Goal: Task Accomplishment & Management: Manage account settings

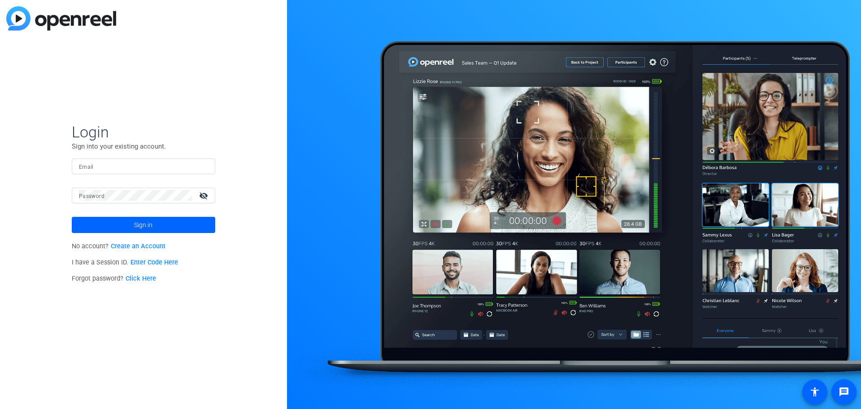
click at [144, 150] on p "Sign into your existing account." at bounding box center [144, 146] width 144 height 10
click at [137, 164] on input "Email" at bounding box center [143, 166] width 129 height 11
type input "a"
type input "max.buxbaum@gartner.com"
click at [72, 217] on button "Sign in" at bounding box center [144, 225] width 144 height 16
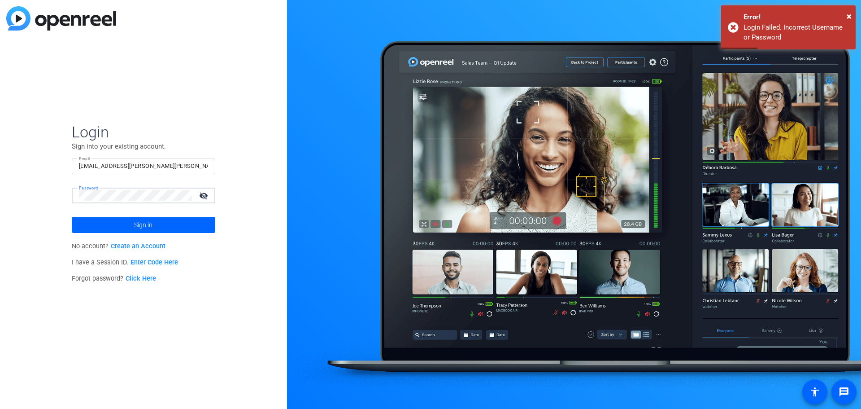
click at [72, 217] on button "Sign in" at bounding box center [144, 225] width 144 height 16
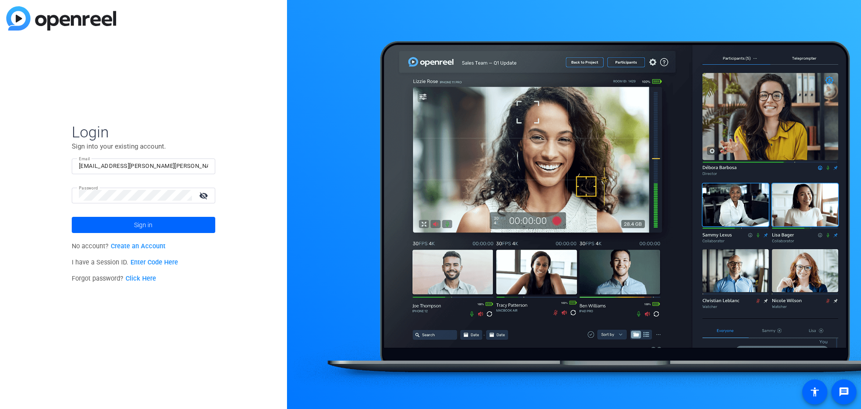
click at [147, 277] on link "Click Here" at bounding box center [141, 278] width 30 height 8
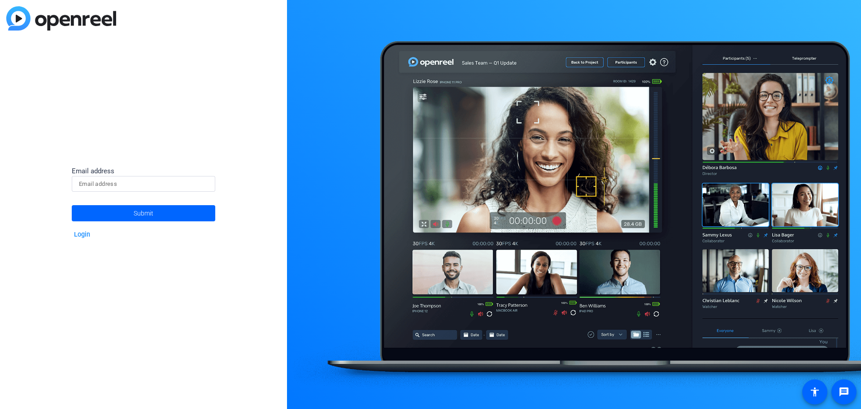
click at [107, 182] on input at bounding box center [143, 183] width 129 height 11
type input "[EMAIL_ADDRESS][PERSON_NAME][PERSON_NAME][DOMAIN_NAME]"
drag, startPoint x: 120, startPoint y: 198, endPoint x: 132, endPoint y: 210, distance: 17.4
click at [132, 210] on span at bounding box center [144, 213] width 144 height 22
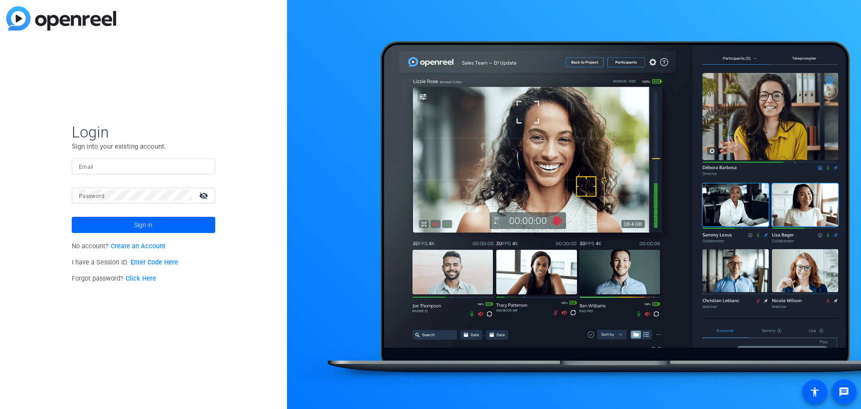
click at [158, 265] on link "Enter Code Here" at bounding box center [155, 262] width 48 height 8
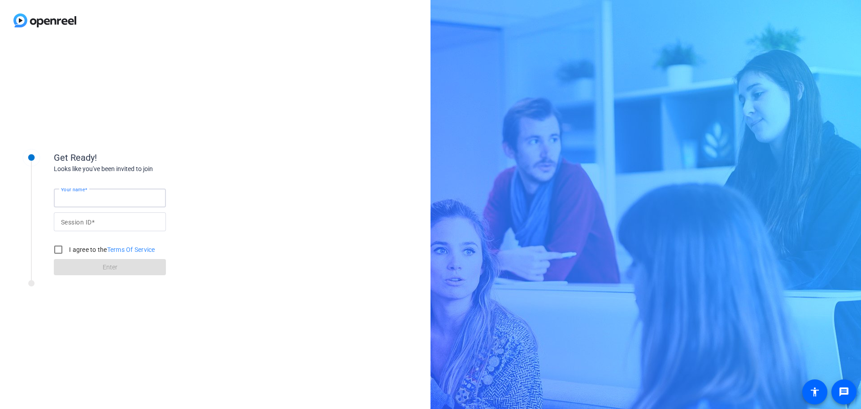
click at [123, 193] on input "Your name" at bounding box center [110, 197] width 98 height 11
type input "Max"
paste input "107120"
type input "107120"
click at [55, 251] on input "I agree to the Terms Of Service" at bounding box center [58, 249] width 18 height 18
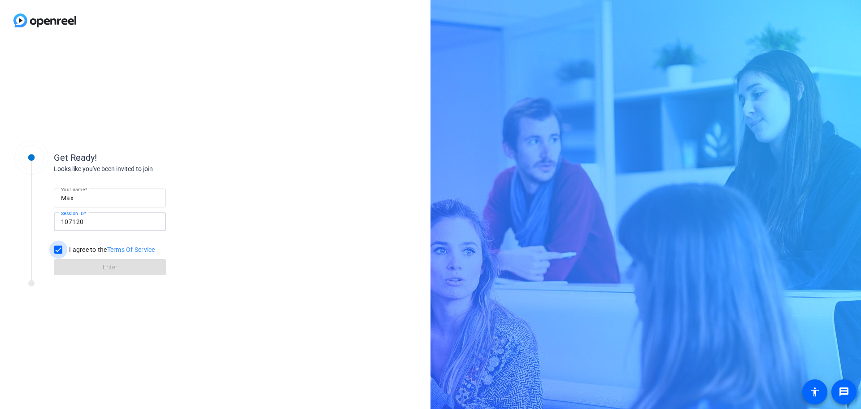
checkbox input "true"
click at [99, 274] on span at bounding box center [110, 267] width 112 height 22
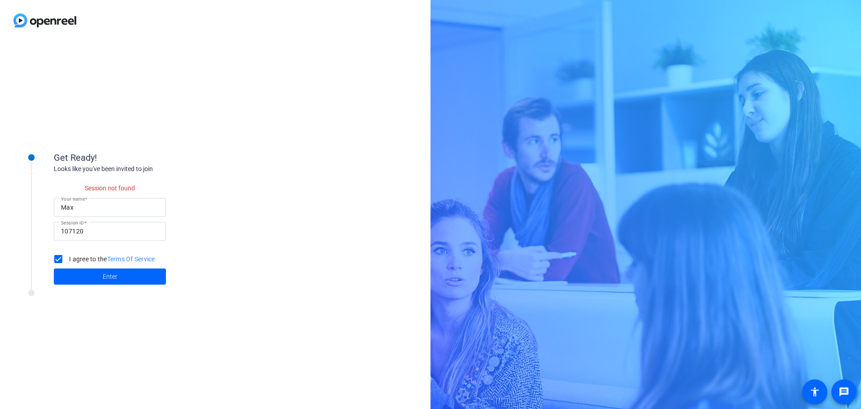
drag, startPoint x: 189, startPoint y: 257, endPoint x: 192, endPoint y: 254, distance: 4.8
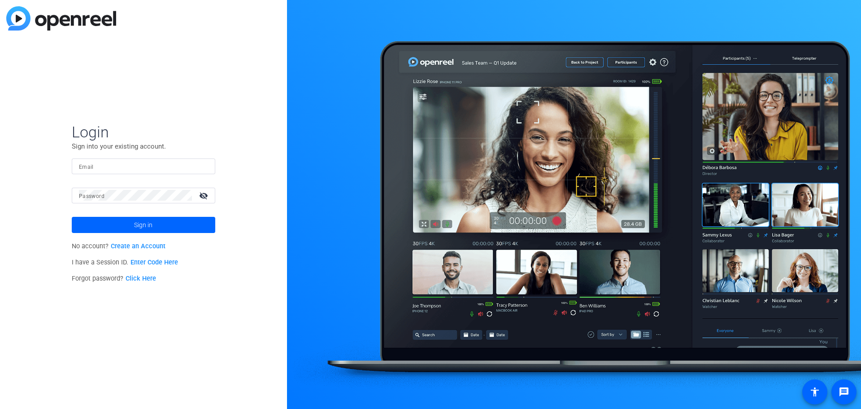
click at [157, 243] on link "Create an Account" at bounding box center [138, 246] width 55 height 8
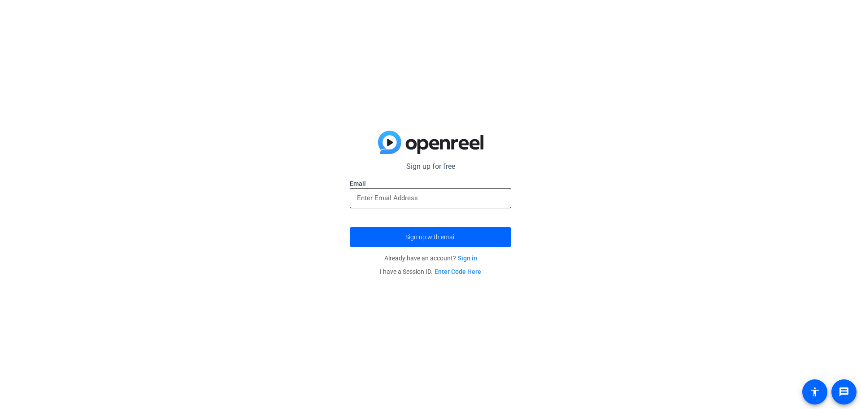
click at [366, 205] on div at bounding box center [430, 198] width 147 height 20
click at [371, 198] on input "email" at bounding box center [430, 197] width 147 height 11
click at [430, 198] on input "email" at bounding box center [430, 197] width 147 height 11
type input "[EMAIL_ADDRESS][PERSON_NAME][PERSON_NAME][DOMAIN_NAME]"
click at [350, 227] on button "Sign up with email" at bounding box center [430, 237] width 161 height 20
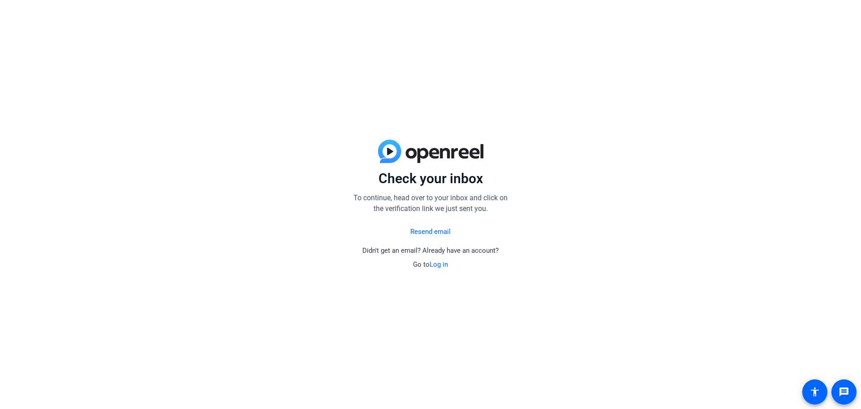
click at [318, 357] on div "Check your inbox To continue, head over to your inbox and click on the verifica…" at bounding box center [430, 204] width 861 height 409
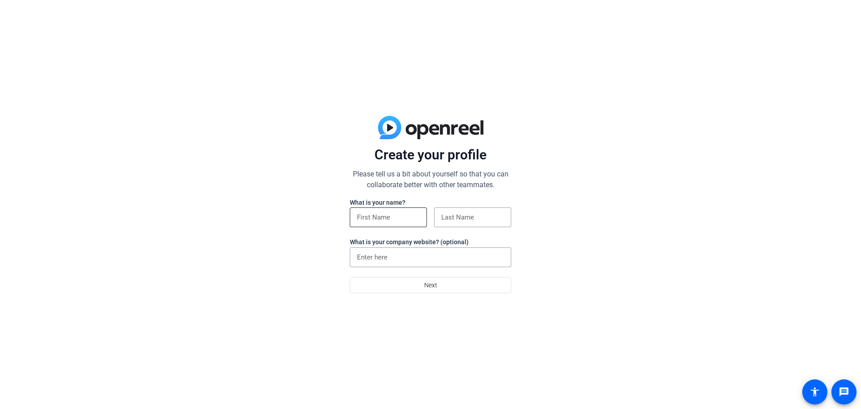
click at [361, 211] on div at bounding box center [388, 217] width 63 height 20
click at [359, 215] on input at bounding box center [388, 217] width 63 height 11
type input "Max"
type input "[PERSON_NAME]"
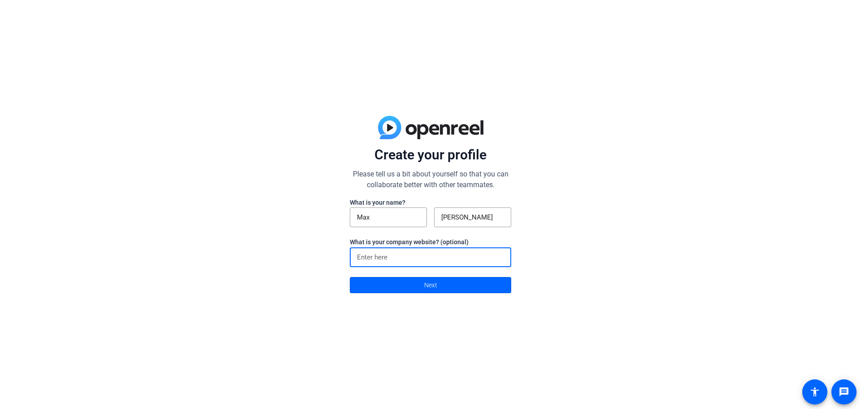
click at [413, 252] on input at bounding box center [430, 257] width 147 height 11
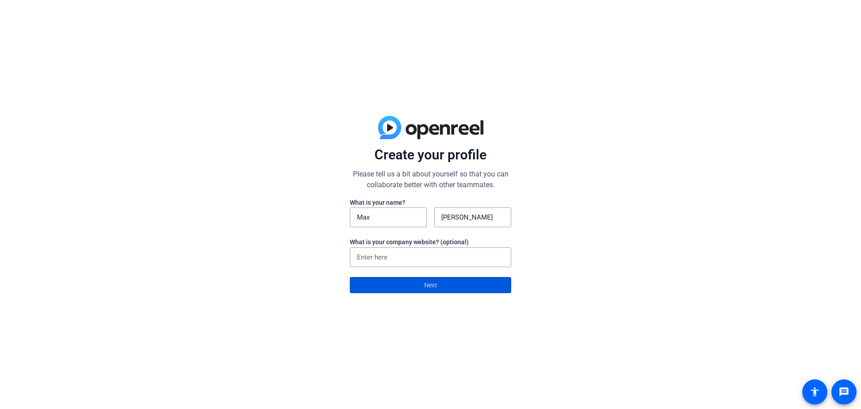
click at [450, 292] on span at bounding box center [430, 285] width 161 height 22
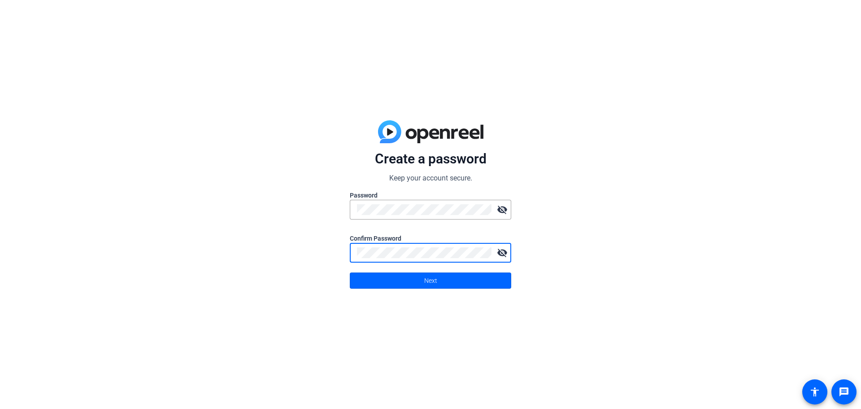
click button "Next" at bounding box center [430, 280] width 161 height 16
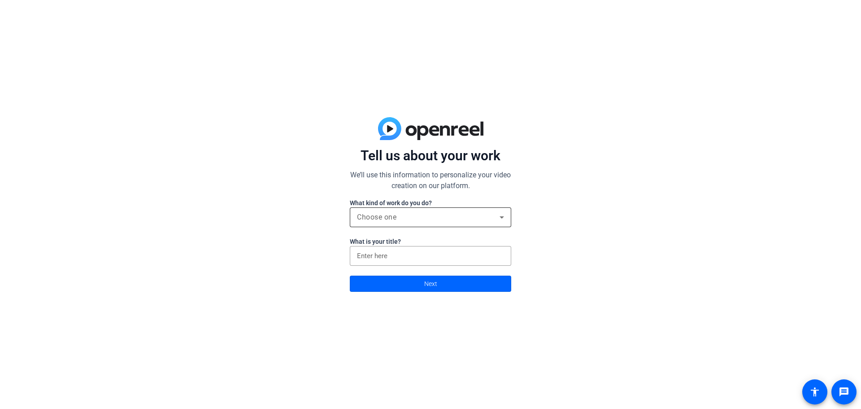
click at [458, 213] on div "Choose one" at bounding box center [428, 217] width 143 height 11
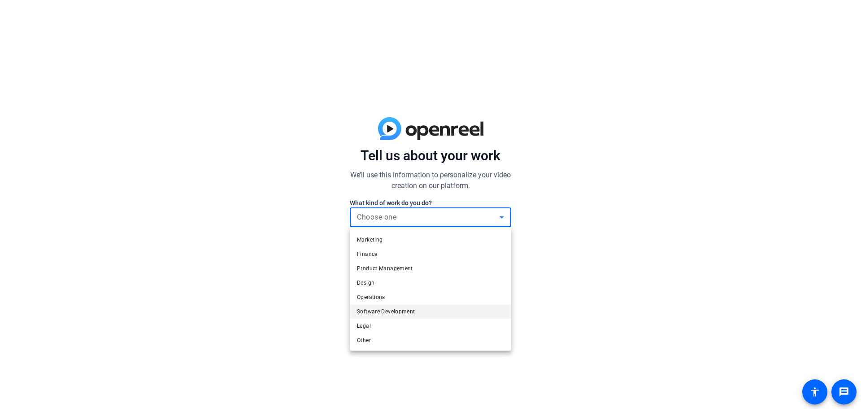
scroll to position [27, 0]
click at [417, 301] on mat-option "Operations" at bounding box center [430, 296] width 161 height 14
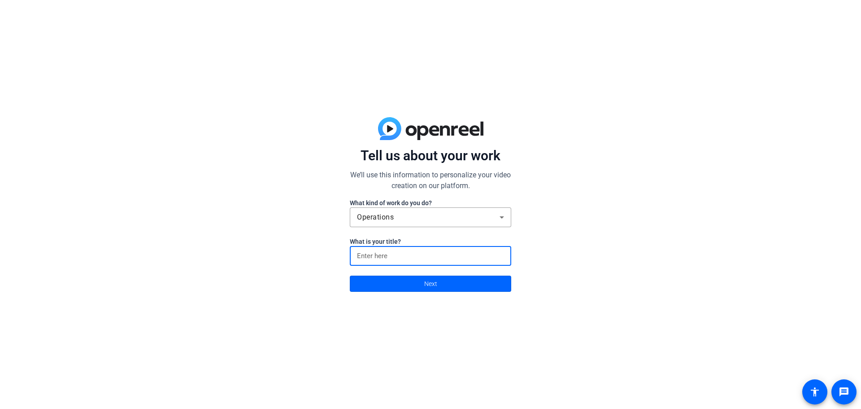
click at [431, 260] on input at bounding box center [430, 255] width 147 height 11
type input "sales enablement"
click button "Next" at bounding box center [430, 283] width 161 height 16
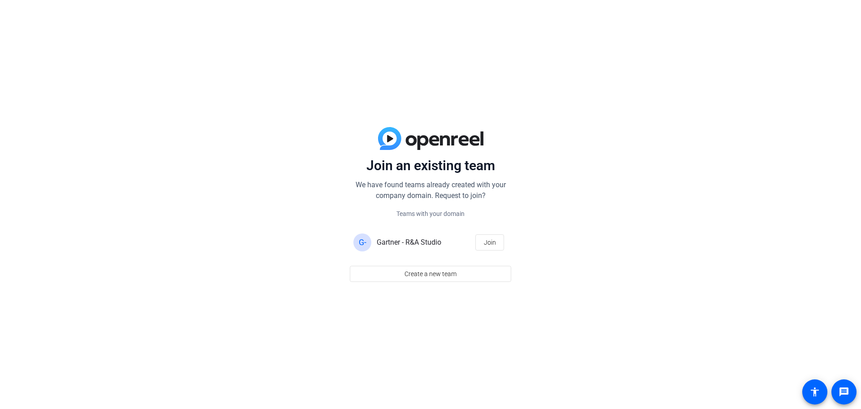
click at [391, 244] on span "Gartner - R&A Studio" at bounding box center [409, 242] width 65 height 9
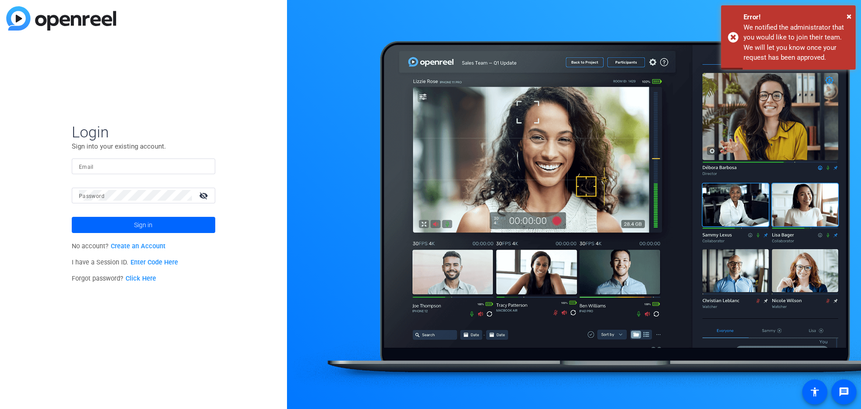
click at [138, 167] on input "Email" at bounding box center [143, 166] width 129 height 11
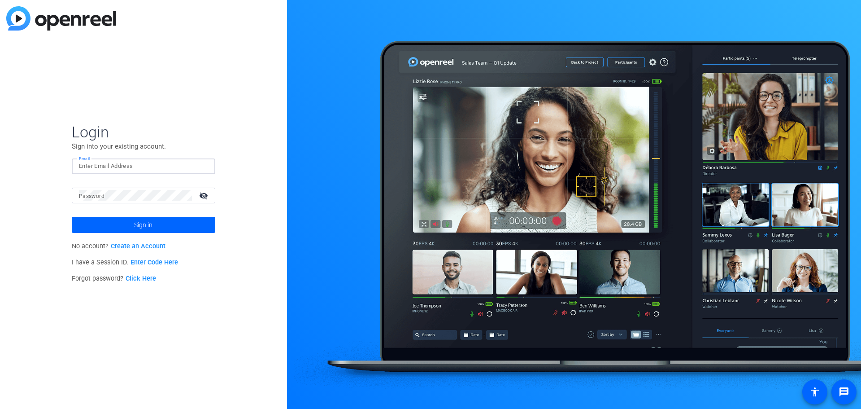
click at [150, 165] on input "Email" at bounding box center [143, 166] width 129 height 11
type input "[EMAIL_ADDRESS][PERSON_NAME][PERSON_NAME][DOMAIN_NAME]"
click at [72, 217] on button "Sign in" at bounding box center [144, 225] width 144 height 16
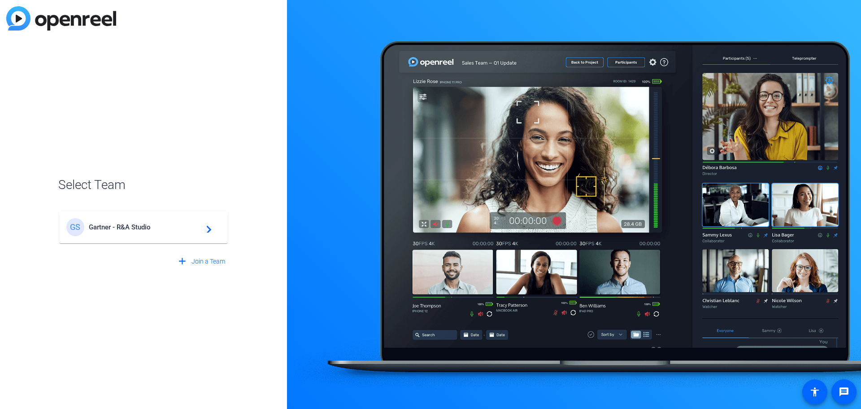
click at [198, 241] on mat-card-content "[PERSON_NAME] - R&A Studio navigate_next" at bounding box center [143, 227] width 169 height 32
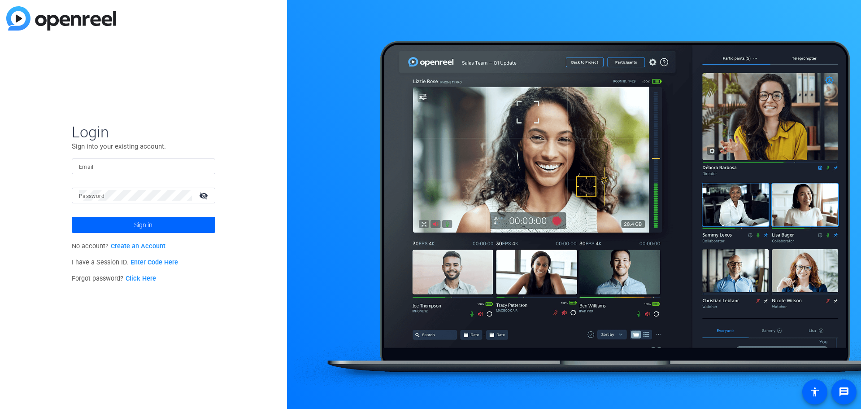
click at [131, 165] on input "Email" at bounding box center [143, 166] width 129 height 11
click at [107, 172] on div at bounding box center [143, 166] width 129 height 16
drag, startPoint x: 110, startPoint y: 164, endPoint x: 142, endPoint y: 164, distance: 31.8
click at [110, 164] on input "Email" at bounding box center [143, 166] width 129 height 11
type input "[EMAIL_ADDRESS][PERSON_NAME][PERSON_NAME][DOMAIN_NAME]"
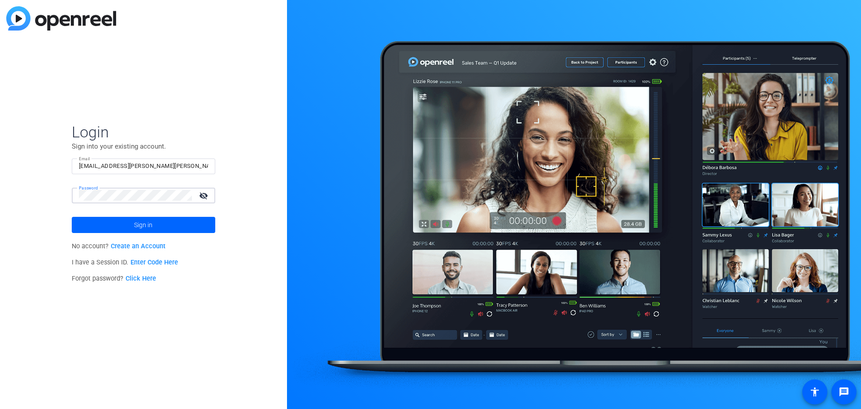
click at [72, 217] on button "Sign in" at bounding box center [144, 225] width 144 height 16
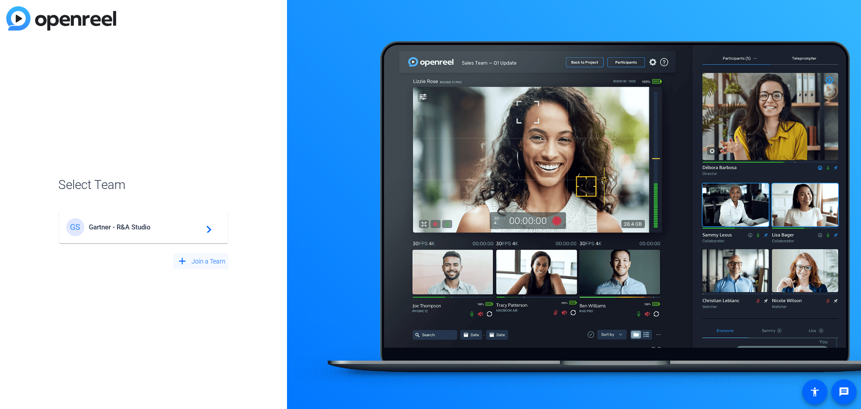
click at [215, 253] on span at bounding box center [201, 261] width 56 height 22
click at [170, 219] on span "Create New Team" at bounding box center [144, 216] width 112 height 8
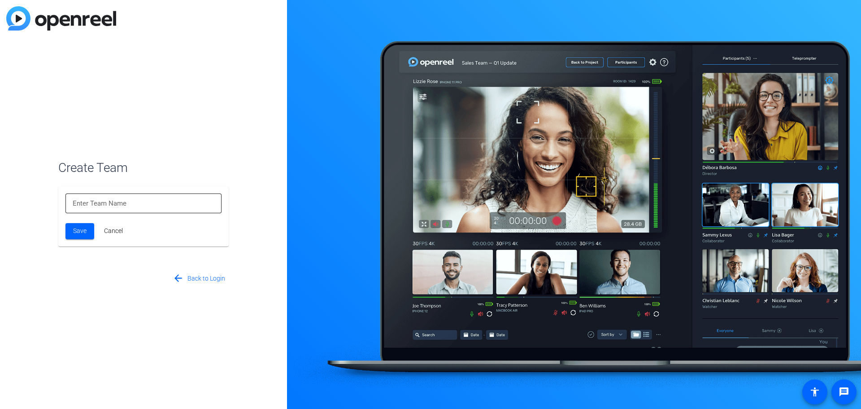
click at [174, 197] on div at bounding box center [144, 203] width 142 height 20
type input "SE"
click at [72, 231] on span at bounding box center [79, 231] width 29 height 22
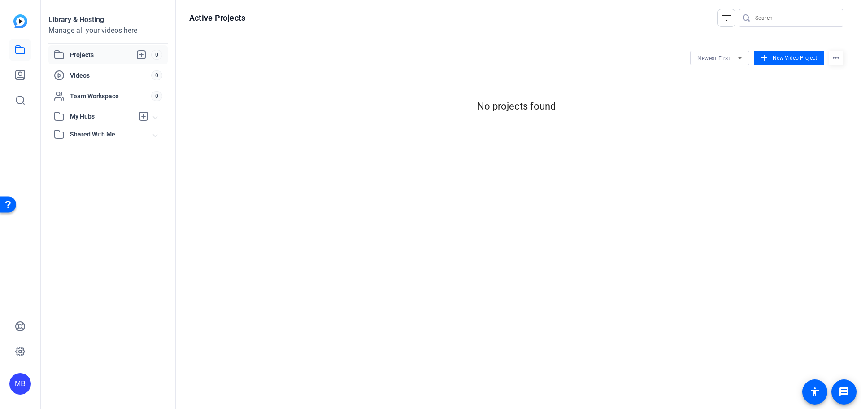
click at [20, 386] on div "MB" at bounding box center [20, 384] width 22 height 22
click at [61, 378] on div "SE" at bounding box center [67, 380] width 52 height 9
click at [16, 389] on div "MB" at bounding box center [20, 384] width 22 height 22
click at [16, 349] on div at bounding box center [430, 204] width 861 height 409
click at [20, 350] on icon at bounding box center [20, 351] width 3 height 3
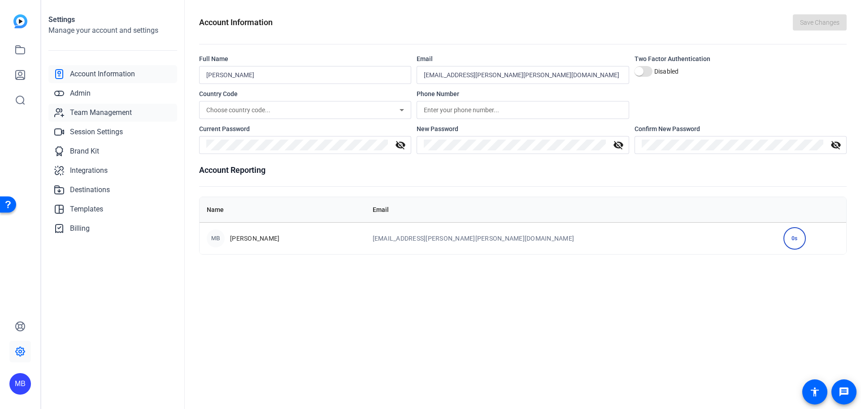
click at [116, 118] on span "Team Management" at bounding box center [101, 112] width 62 height 11
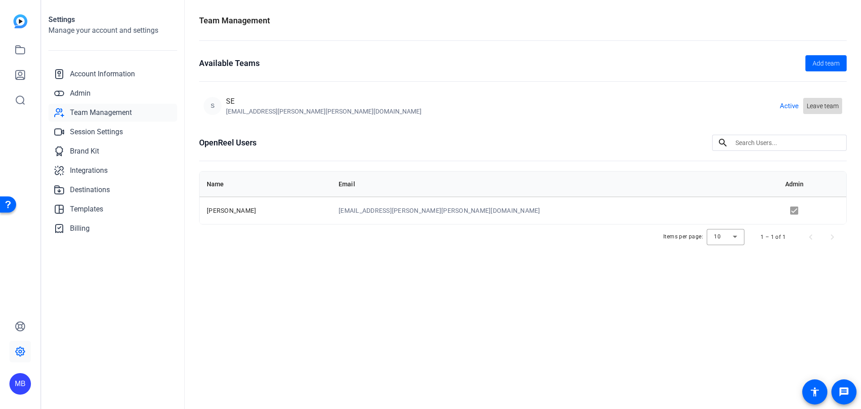
click at [824, 107] on span "Leave team" at bounding box center [823, 105] width 32 height 9
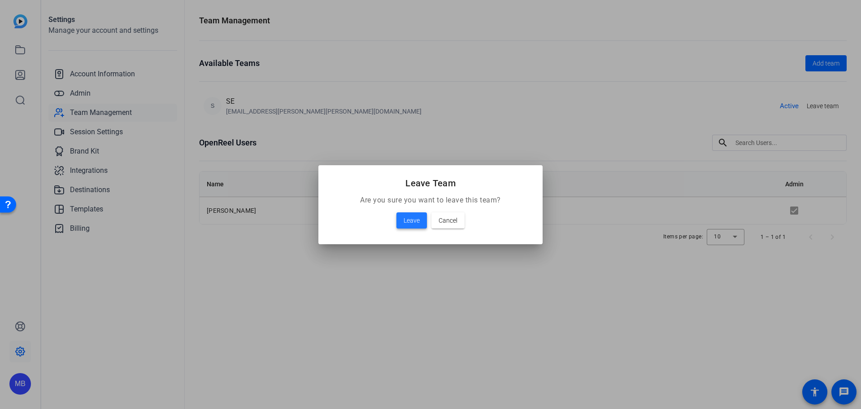
click at [404, 223] on button "Leave" at bounding box center [411, 220] width 30 height 16
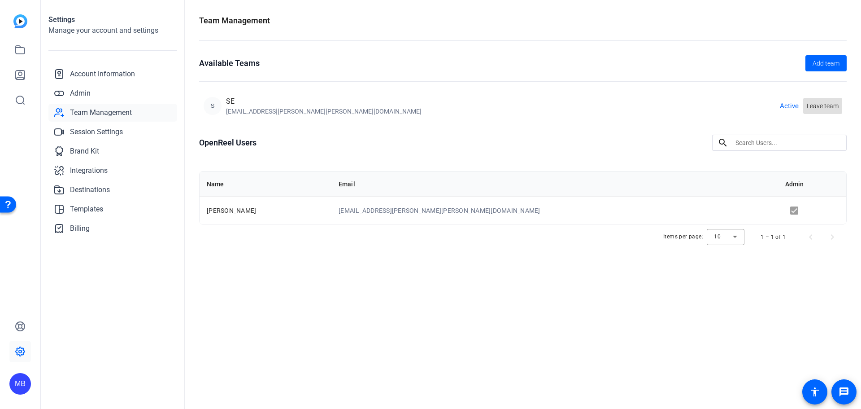
click at [140, 58] on div "Settings Manage your account and settings Account Information Admin Team Manage…" at bounding box center [113, 204] width 144 height 409
click at [135, 66] on link "Account Information" at bounding box center [112, 74] width 129 height 18
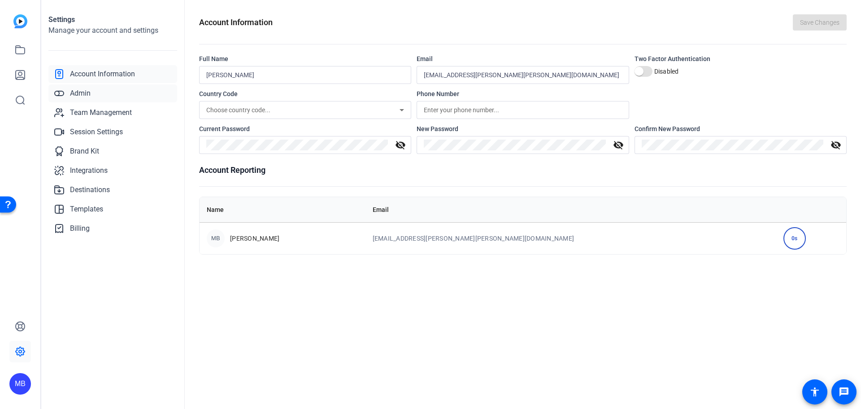
click at [108, 95] on link "Admin" at bounding box center [112, 93] width 129 height 18
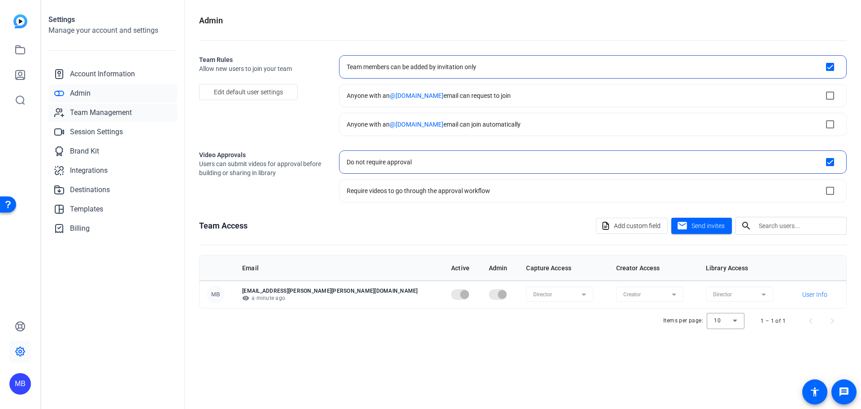
click at [97, 115] on span "Team Management" at bounding box center [101, 112] width 62 height 11
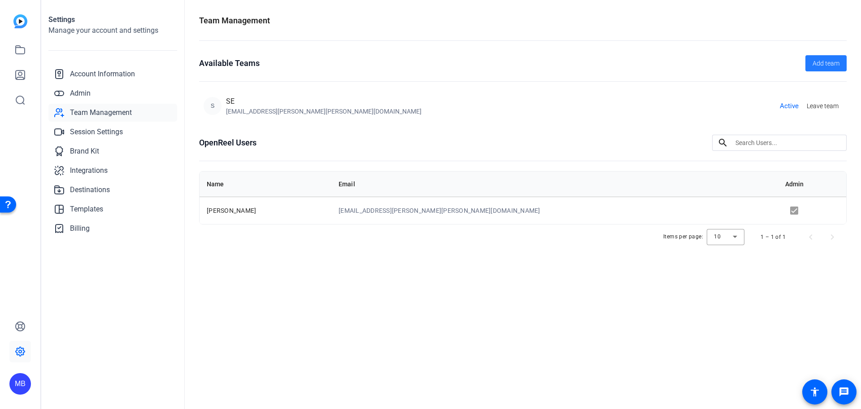
click at [818, 59] on span "Add team" at bounding box center [826, 63] width 27 height 9
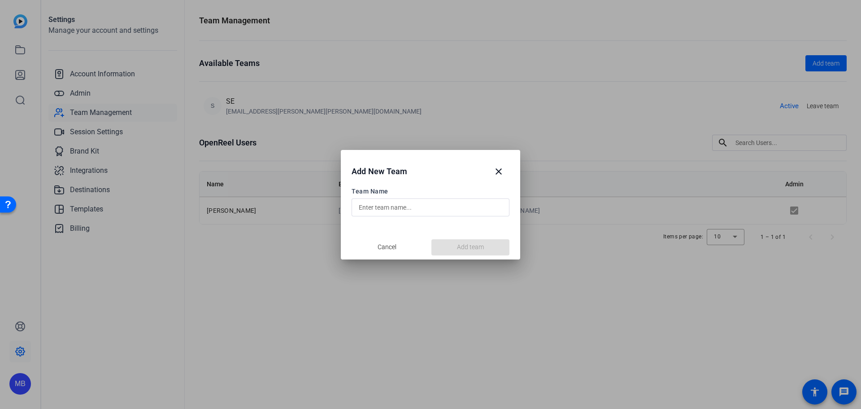
click at [453, 208] on input "text" at bounding box center [431, 207] width 144 height 11
click at [513, 168] on div "Add New Team close" at bounding box center [430, 168] width 179 height 36
click at [505, 174] on span "button" at bounding box center [499, 172] width 22 height 22
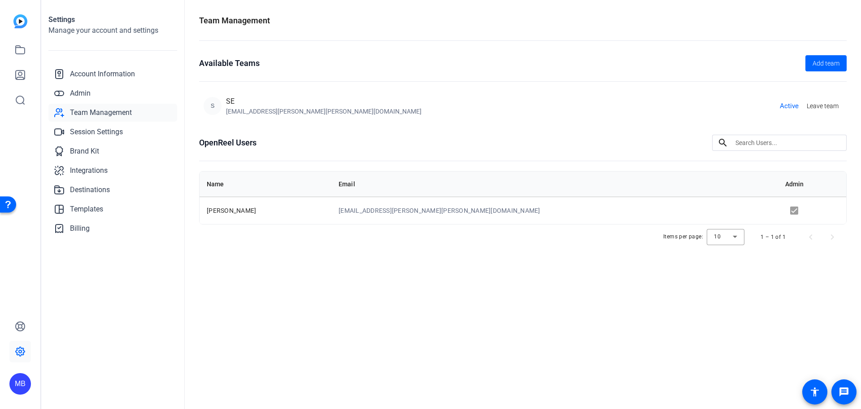
click at [778, 206] on td at bounding box center [812, 209] width 68 height 27
click at [778, 212] on td at bounding box center [812, 209] width 68 height 27
click at [788, 106] on span "Active" at bounding box center [789, 106] width 19 height 10
click at [821, 108] on span "Leave team" at bounding box center [823, 105] width 32 height 9
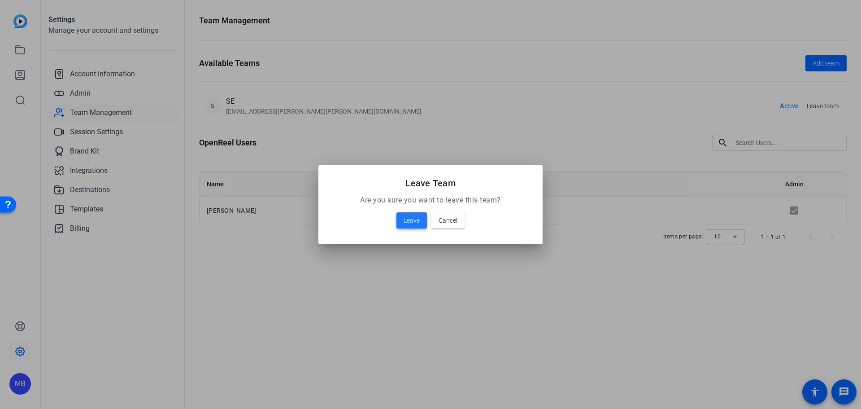
click at [410, 222] on span "Leave" at bounding box center [412, 220] width 16 height 11
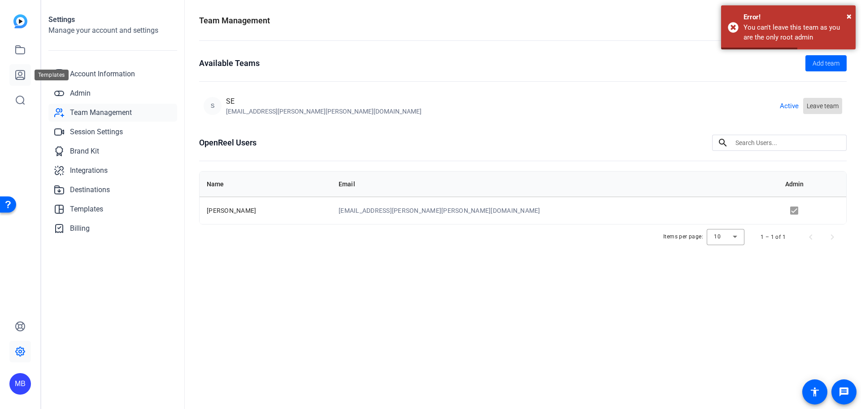
click at [22, 73] on icon at bounding box center [20, 74] width 9 height 9
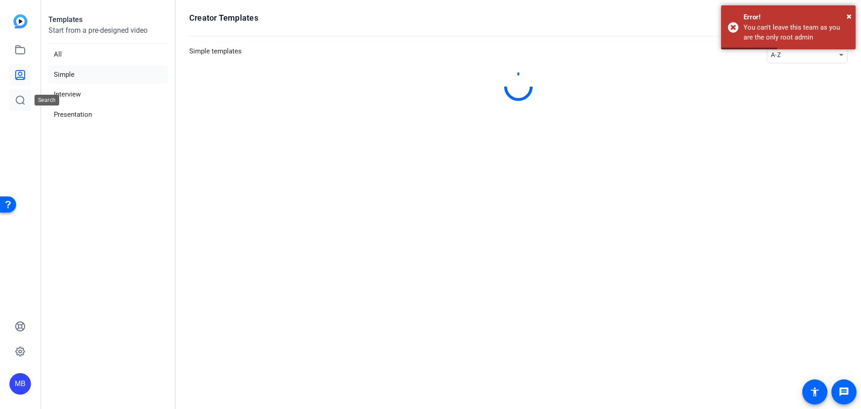
click at [13, 95] on link at bounding box center [20, 100] width 22 height 22
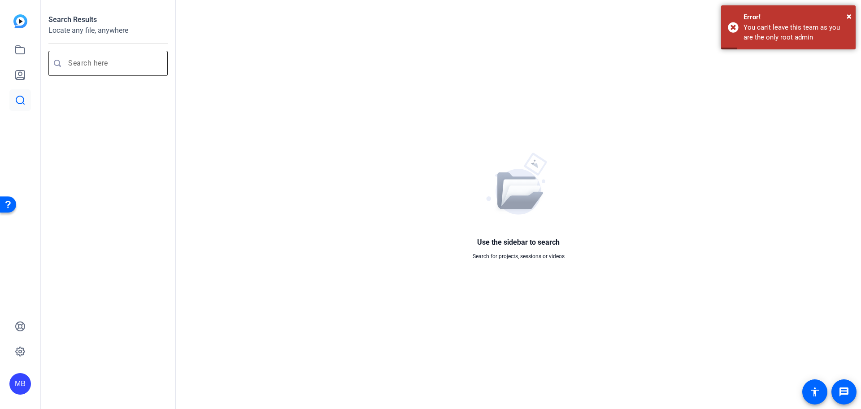
click at [65, 57] on div at bounding box center [104, 63] width 112 height 25
click at [98, 67] on input "Enter search query" at bounding box center [112, 63] width 89 height 11
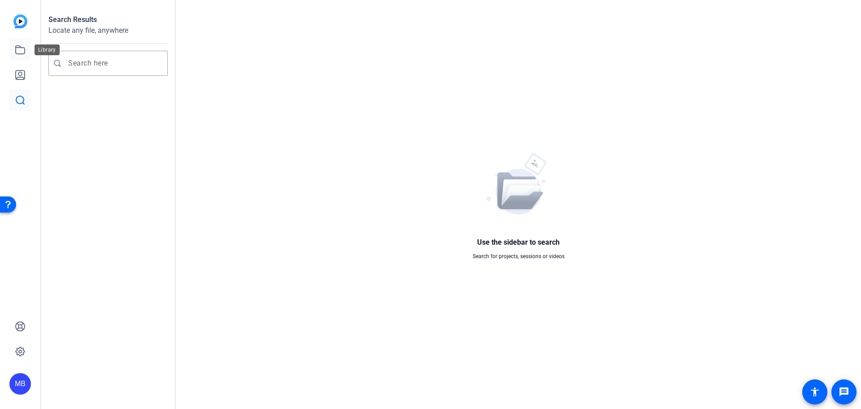
click at [20, 58] on link at bounding box center [20, 50] width 22 height 22
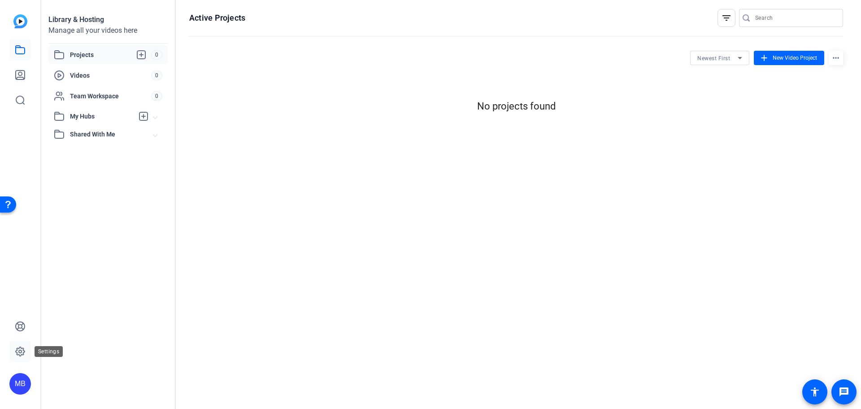
click at [16, 354] on icon at bounding box center [20, 351] width 11 height 11
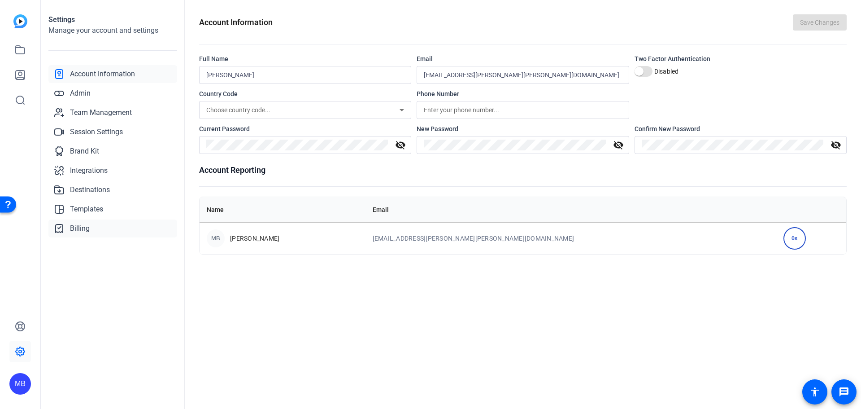
click at [91, 224] on link "Billing" at bounding box center [112, 228] width 129 height 18
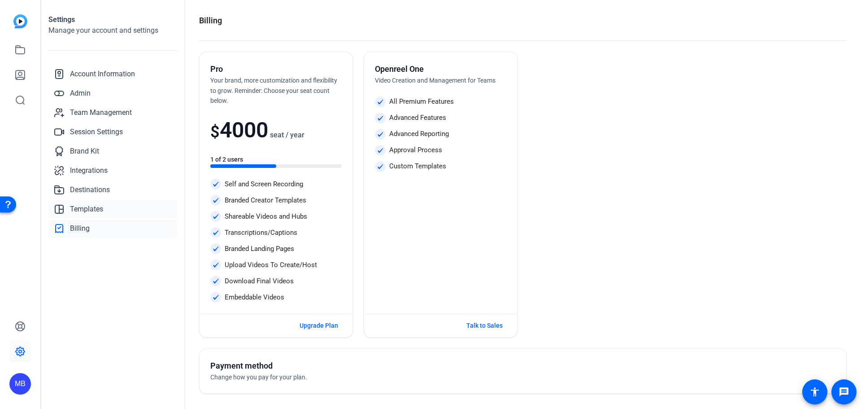
click at [79, 210] on span "Templates" at bounding box center [86, 209] width 33 height 11
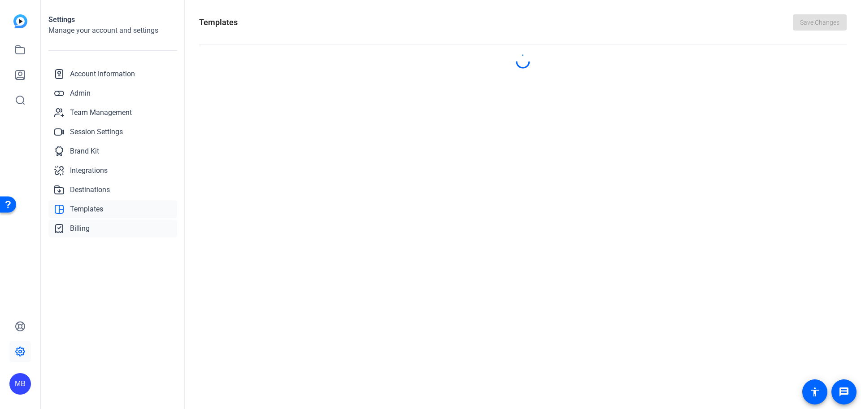
click at [78, 221] on link "Billing" at bounding box center [112, 228] width 129 height 18
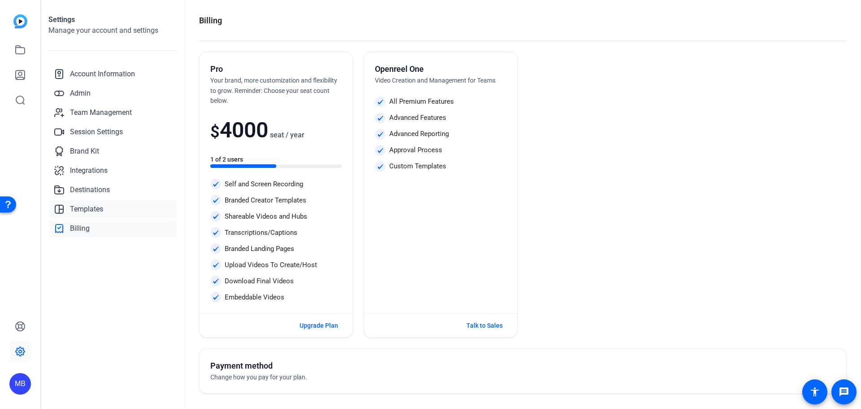
click at [98, 209] on span "Templates" at bounding box center [86, 209] width 33 height 11
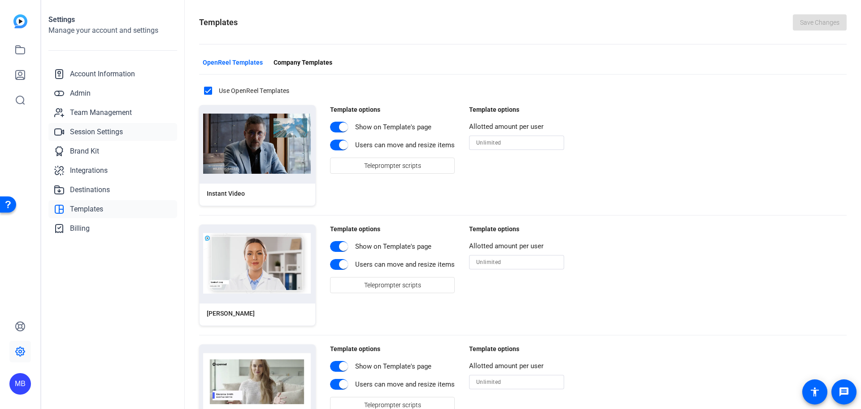
click at [130, 135] on link "Session Settings" at bounding box center [112, 132] width 129 height 18
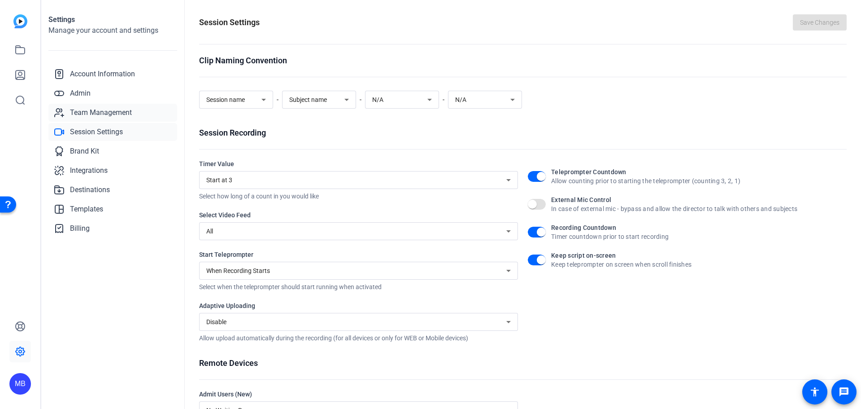
click at [137, 115] on link "Team Management" at bounding box center [112, 113] width 129 height 18
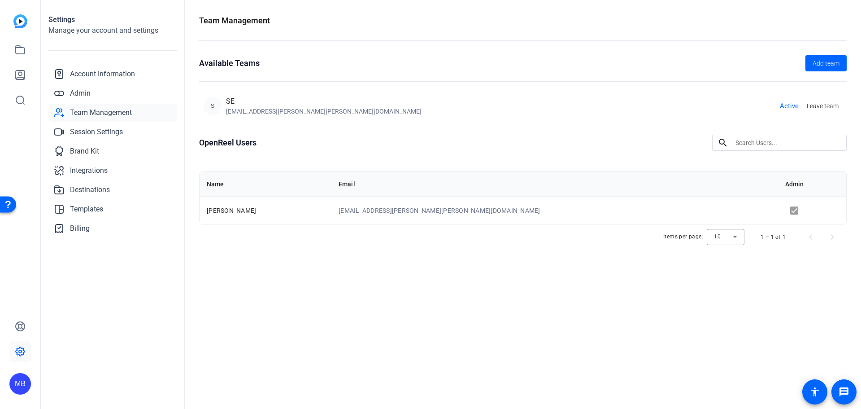
click at [209, 214] on td "[PERSON_NAME]" at bounding box center [266, 209] width 132 height 27
click at [237, 113] on div "[EMAIL_ADDRESS][PERSON_NAME][PERSON_NAME][DOMAIN_NAME]" at bounding box center [324, 111] width 196 height 9
click at [82, 70] on span "Account Information" at bounding box center [102, 74] width 65 height 11
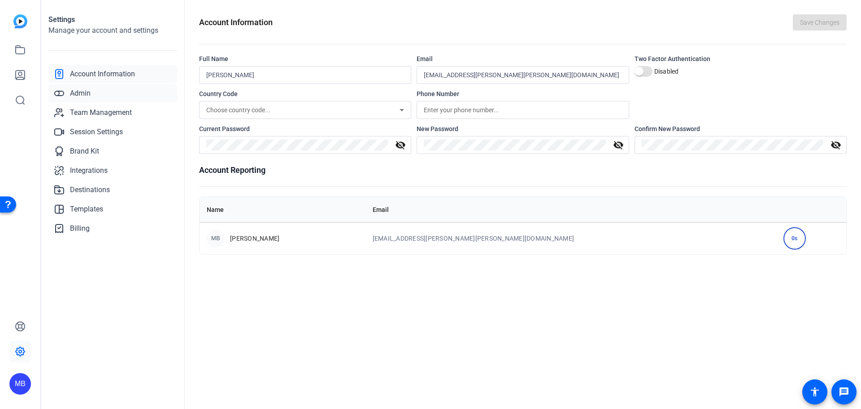
click at [78, 96] on span "Admin" at bounding box center [80, 93] width 21 height 11
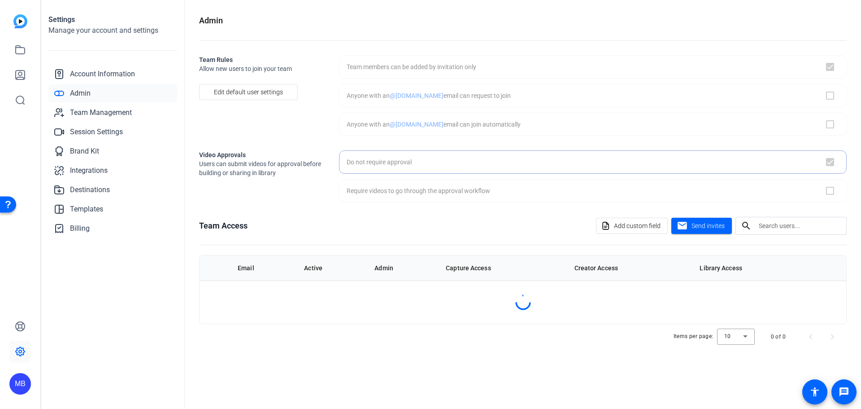
checkbox input "true"
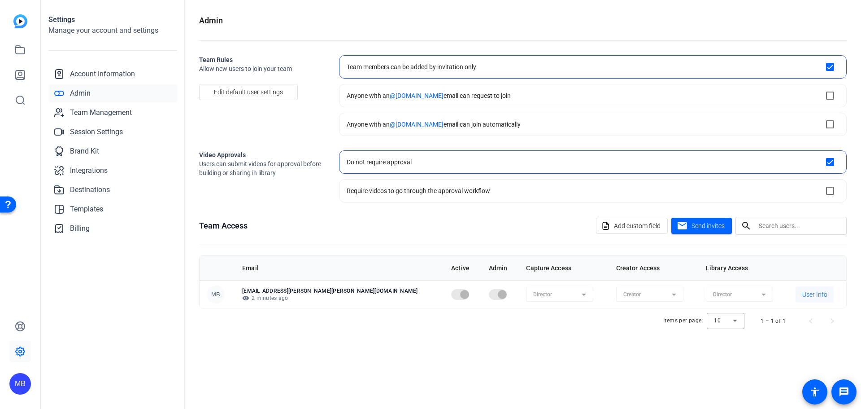
click at [803, 294] on span "User Info" at bounding box center [814, 294] width 25 height 9
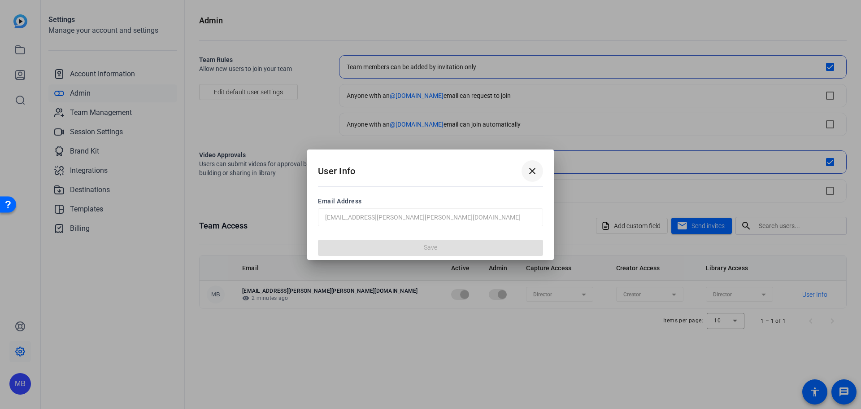
click at [536, 170] on mat-icon "close" at bounding box center [532, 170] width 11 height 11
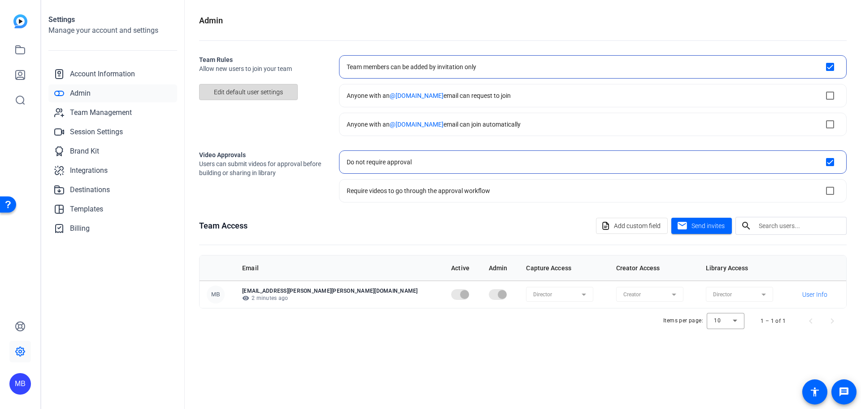
click at [252, 100] on span "Edit default user settings" at bounding box center [248, 91] width 69 height 17
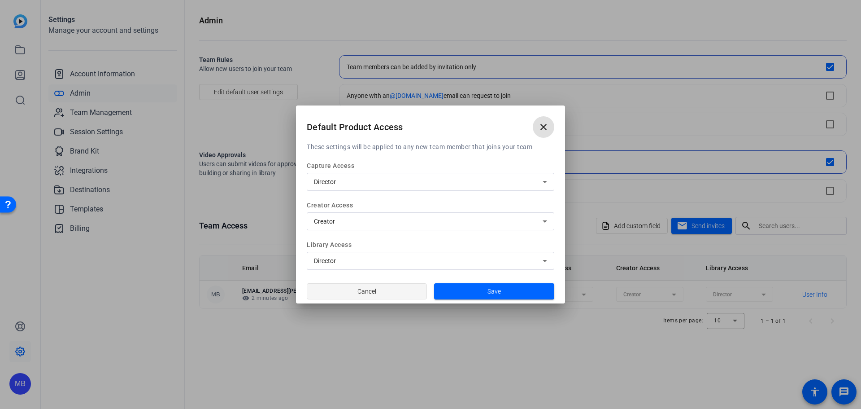
click at [391, 290] on span at bounding box center [366, 291] width 119 height 22
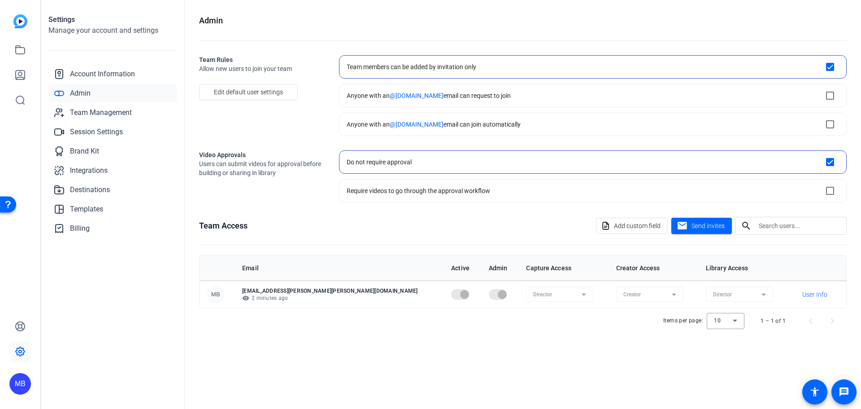
click at [543, 294] on td "Director" at bounding box center [564, 293] width 90 height 27
click at [79, 74] on span "Account Information" at bounding box center [102, 74] width 65 height 11
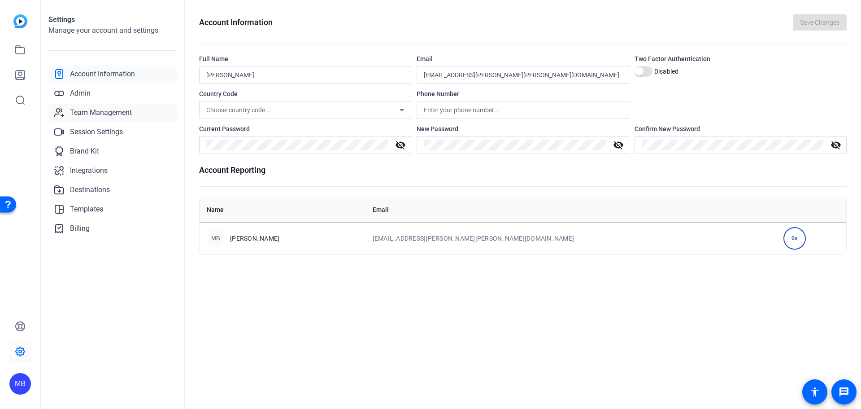
click at [79, 110] on span "Team Management" at bounding box center [101, 112] width 62 height 11
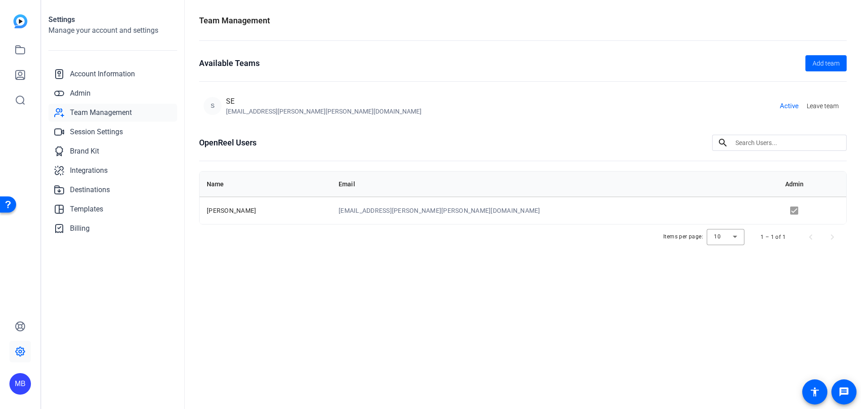
click at [788, 104] on span "Active" at bounding box center [789, 106] width 19 height 10
click at [814, 60] on span "Add team" at bounding box center [826, 63] width 27 height 9
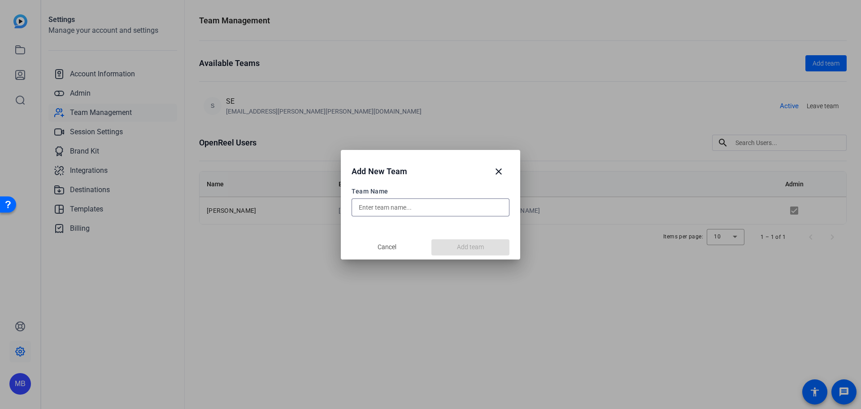
click at [443, 207] on input "text" at bounding box center [431, 207] width 144 height 11
type input "gartner"
click at [408, 209] on input "gartner" at bounding box center [431, 207] width 144 height 11
click at [387, 242] on span "Cancel" at bounding box center [387, 246] width 19 height 9
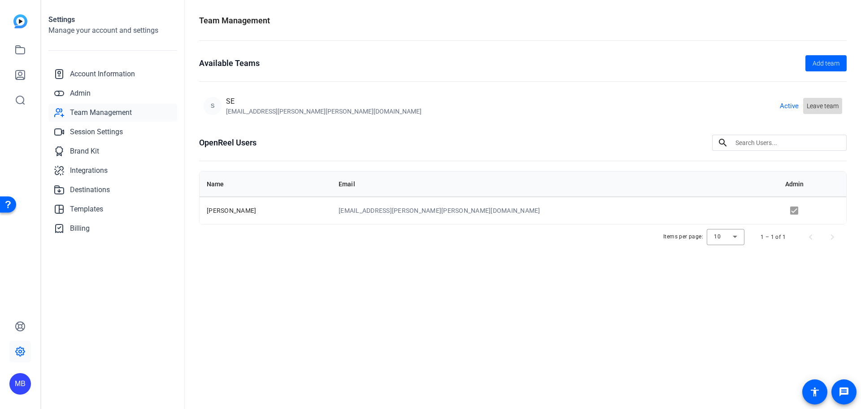
click at [825, 104] on span "Leave team" at bounding box center [823, 105] width 32 height 9
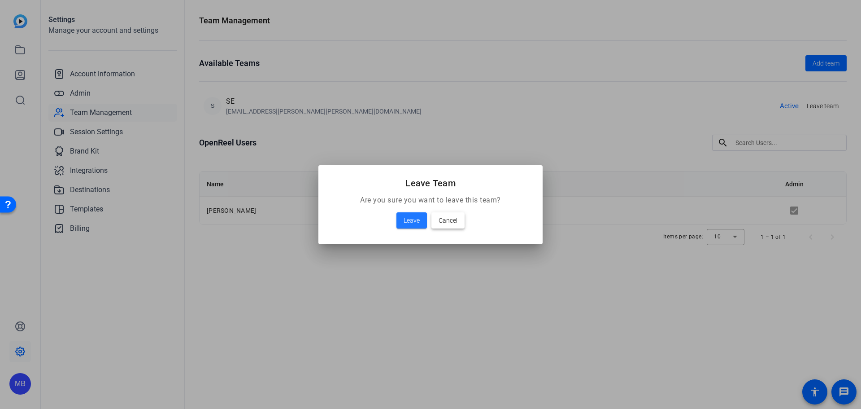
click at [434, 219] on span at bounding box center [447, 220] width 33 height 22
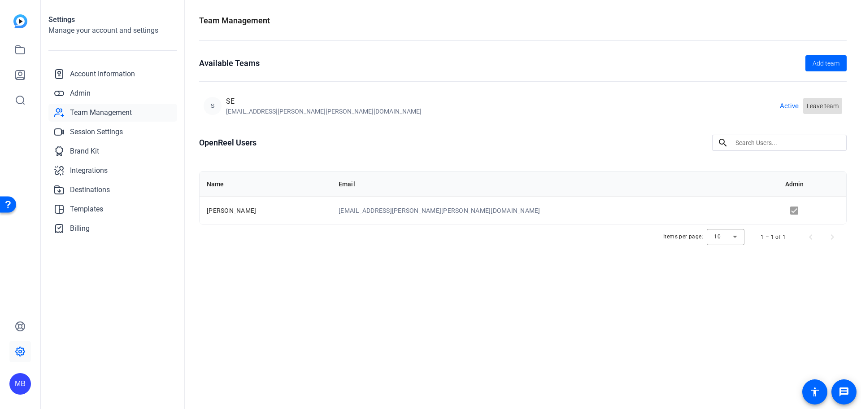
click at [809, 103] on span "Leave team" at bounding box center [823, 105] width 32 height 9
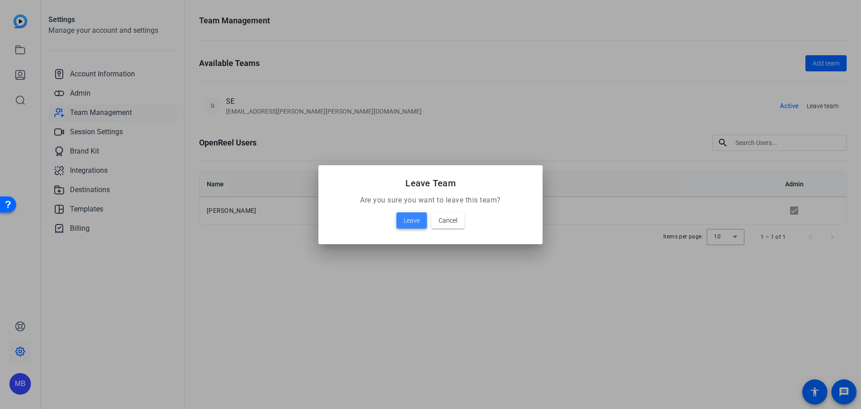
click at [414, 215] on span "Leave" at bounding box center [412, 220] width 16 height 11
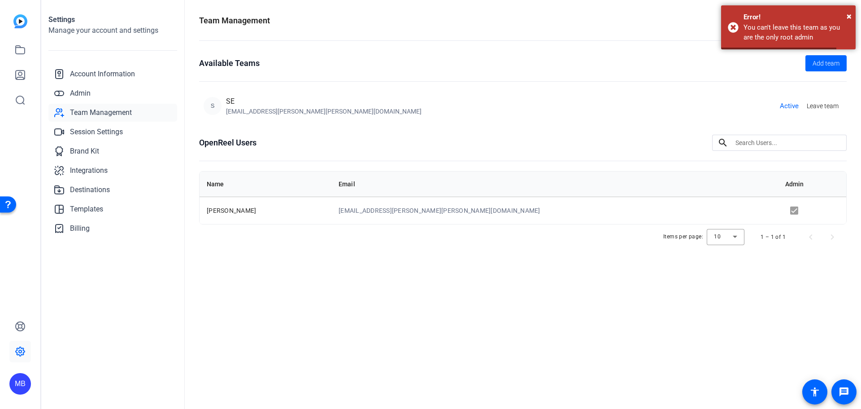
click at [796, 103] on span "Active" at bounding box center [789, 106] width 19 height 10
click at [789, 108] on span "Active" at bounding box center [789, 106] width 19 height 10
click at [241, 109] on div "[EMAIL_ADDRESS][PERSON_NAME][PERSON_NAME][DOMAIN_NAME]" at bounding box center [324, 111] width 196 height 9
click at [213, 91] on div "Available Teams Add team S SE [EMAIL_ADDRESS][PERSON_NAME][PERSON_NAME][DOMAIN_…" at bounding box center [523, 87] width 648 height 65
drag, startPoint x: 215, startPoint y: 104, endPoint x: 234, endPoint y: 104, distance: 18.9
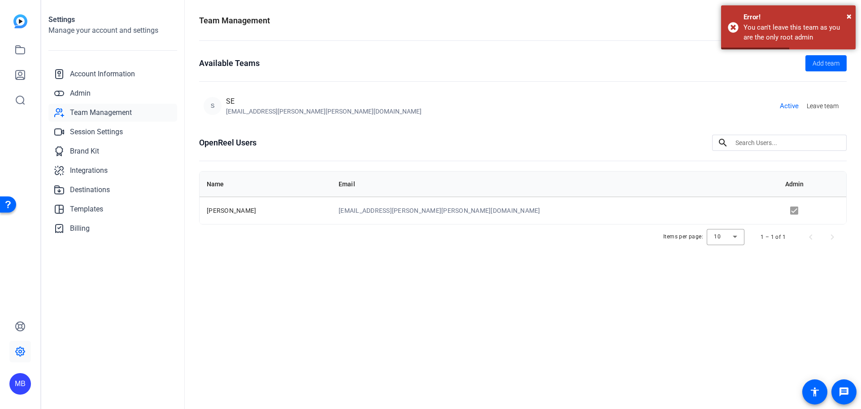
click at [234, 104] on div "S SE [EMAIL_ADDRESS][PERSON_NAME][PERSON_NAME][DOMAIN_NAME]" at bounding box center [313, 106] width 218 height 20
click at [26, 346] on link at bounding box center [20, 351] width 22 height 22
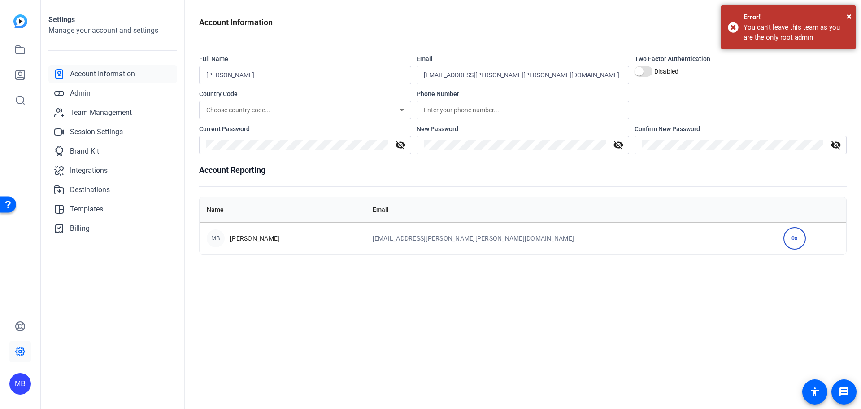
click at [19, 377] on div "MB" at bounding box center [20, 384] width 22 height 22
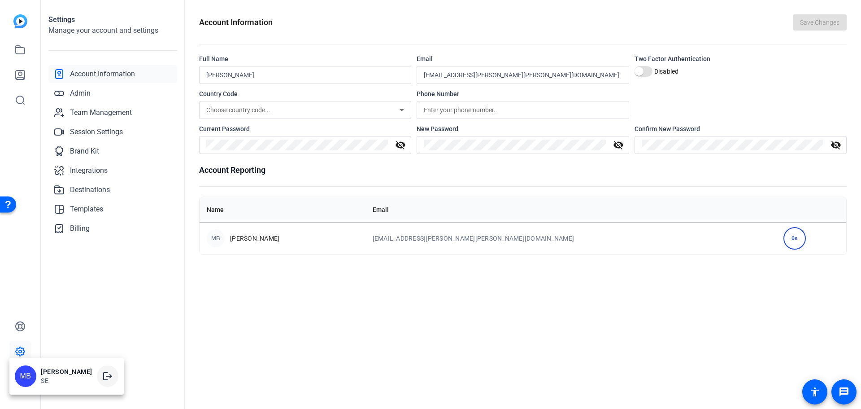
click at [97, 369] on span at bounding box center [108, 376] width 22 height 22
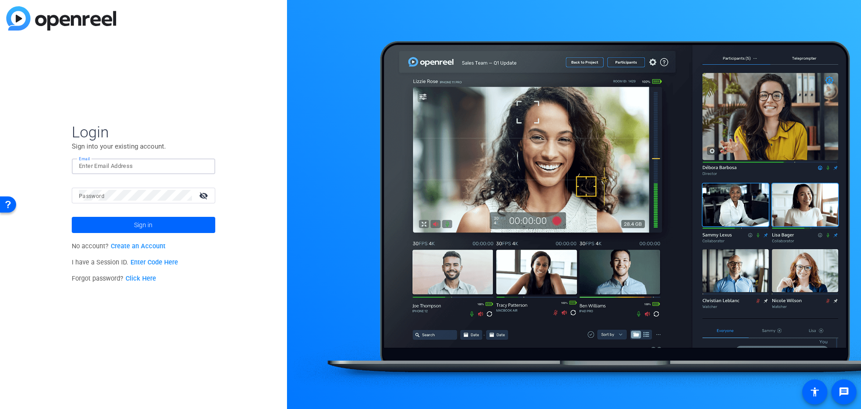
click at [150, 170] on input "Email" at bounding box center [143, 166] width 129 height 11
type input "[EMAIL_ADDRESS][PERSON_NAME][PERSON_NAME][DOMAIN_NAME]"
click at [186, 224] on span at bounding box center [144, 225] width 144 height 22
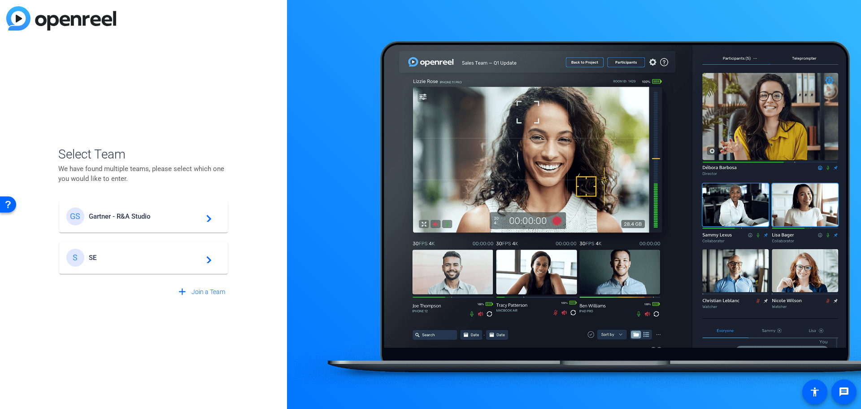
click at [200, 220] on div "[PERSON_NAME] - R&A Studio navigate_next" at bounding box center [143, 216] width 154 height 18
click at [13, 20] on img at bounding box center [61, 18] width 110 height 24
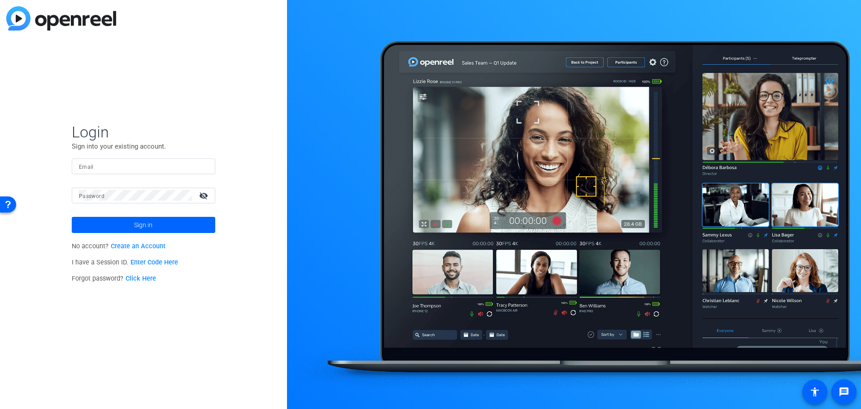
click at [130, 168] on input "Email" at bounding box center [143, 166] width 129 height 11
click at [135, 169] on input "Email" at bounding box center [143, 166] width 129 height 11
type input "[EMAIL_ADDRESS][PERSON_NAME][PERSON_NAME][DOMAIN_NAME]"
click at [72, 217] on button "Sign in" at bounding box center [144, 225] width 144 height 16
click at [126, 225] on span at bounding box center [144, 225] width 144 height 22
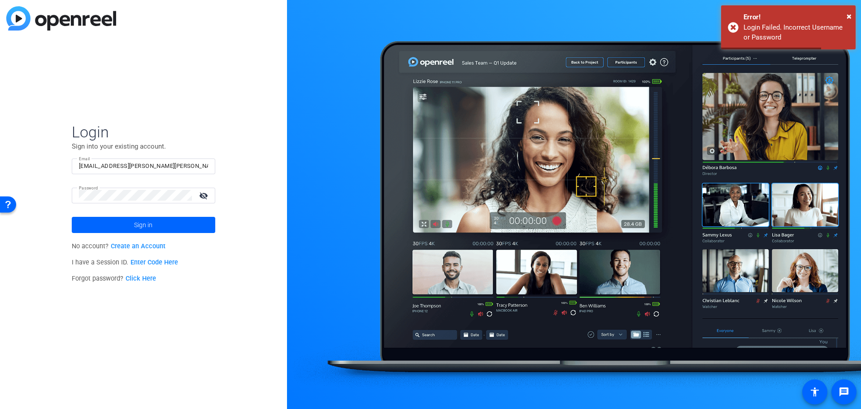
click at [134, 203] on mat-form-field "Password visibility_off" at bounding box center [144, 201] width 144 height 29
click at [72, 217] on button "Sign in" at bounding box center [144, 225] width 144 height 16
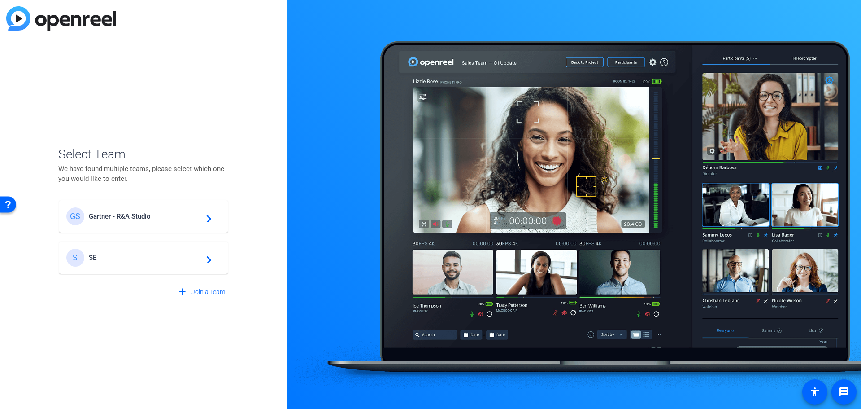
click at [116, 223] on div "[PERSON_NAME] - R&A Studio navigate_next" at bounding box center [143, 216] width 154 height 18
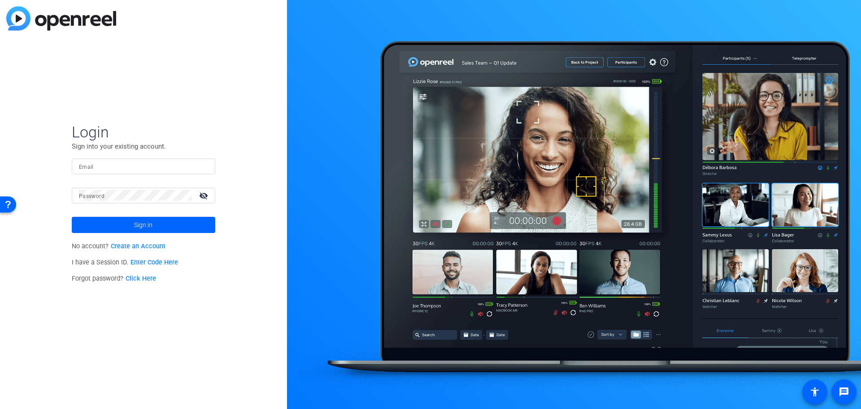
click at [126, 161] on input "Email" at bounding box center [143, 166] width 129 height 11
type input "[EMAIL_ADDRESS][PERSON_NAME][PERSON_NAME][DOMAIN_NAME]"
click at [72, 217] on button "Sign in" at bounding box center [144, 225] width 144 height 16
